Goal: Transaction & Acquisition: Purchase product/service

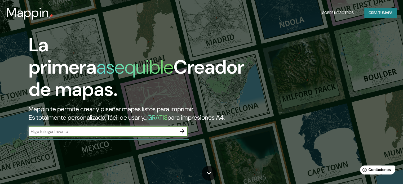
drag, startPoint x: 384, startPoint y: 18, endPoint x: 379, endPoint y: 18, distance: 5.0
click at [380, 18] on div "Mappin Sobre nosotros Crea tu mapa" at bounding box center [201, 12] width 403 height 17
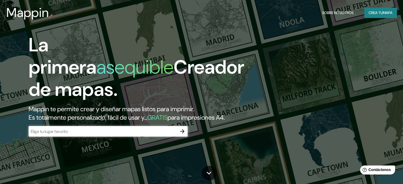
click at [377, 16] on button "Crea tu mapa" at bounding box center [380, 13] width 32 height 10
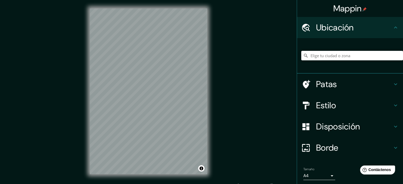
click at [339, 56] on input "Elige tu ciudad o zona" at bounding box center [352, 56] width 102 height 10
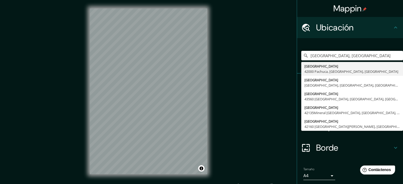
type input "[GEOGRAPHIC_DATA], [GEOGRAPHIC_DATA]"
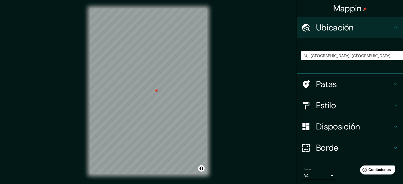
click at [322, 105] on font "Estilo" at bounding box center [326, 105] width 20 height 11
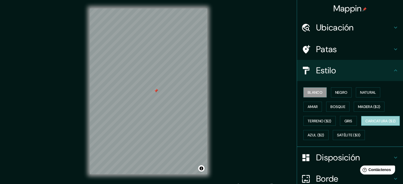
click at [365, 123] on font "Caricatura ($2)" at bounding box center [380, 121] width 30 height 5
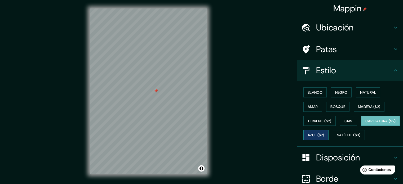
click at [324, 132] on font "Azul ($2)" at bounding box center [316, 135] width 17 height 7
